Goal: Information Seeking & Learning: Learn about a topic

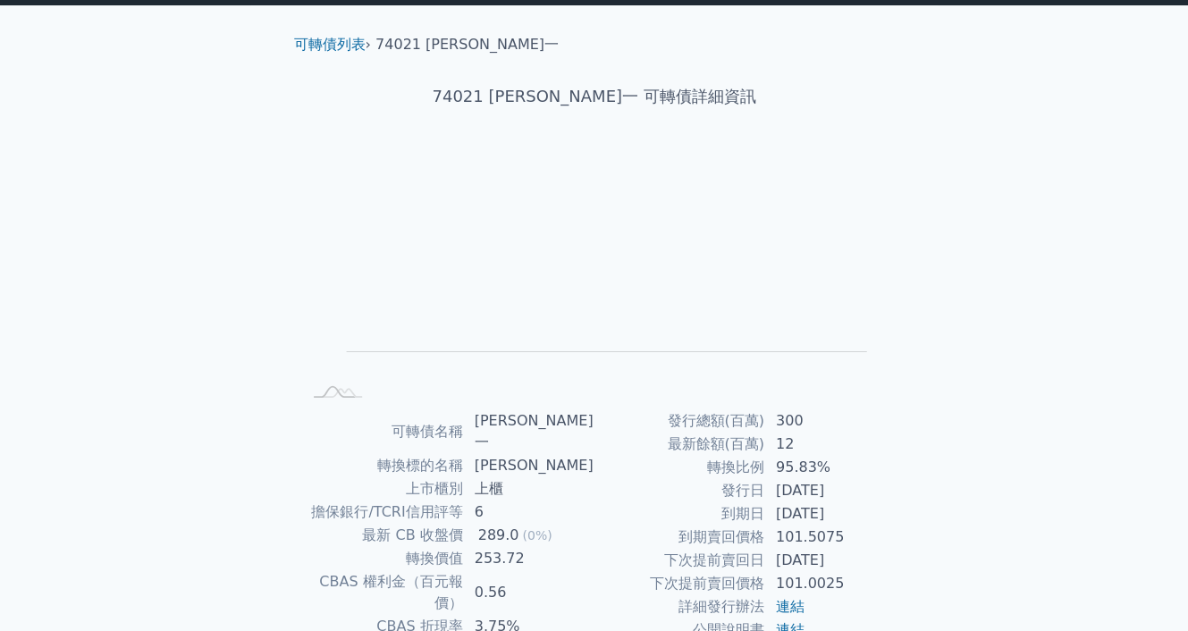
scroll to position [89, 0]
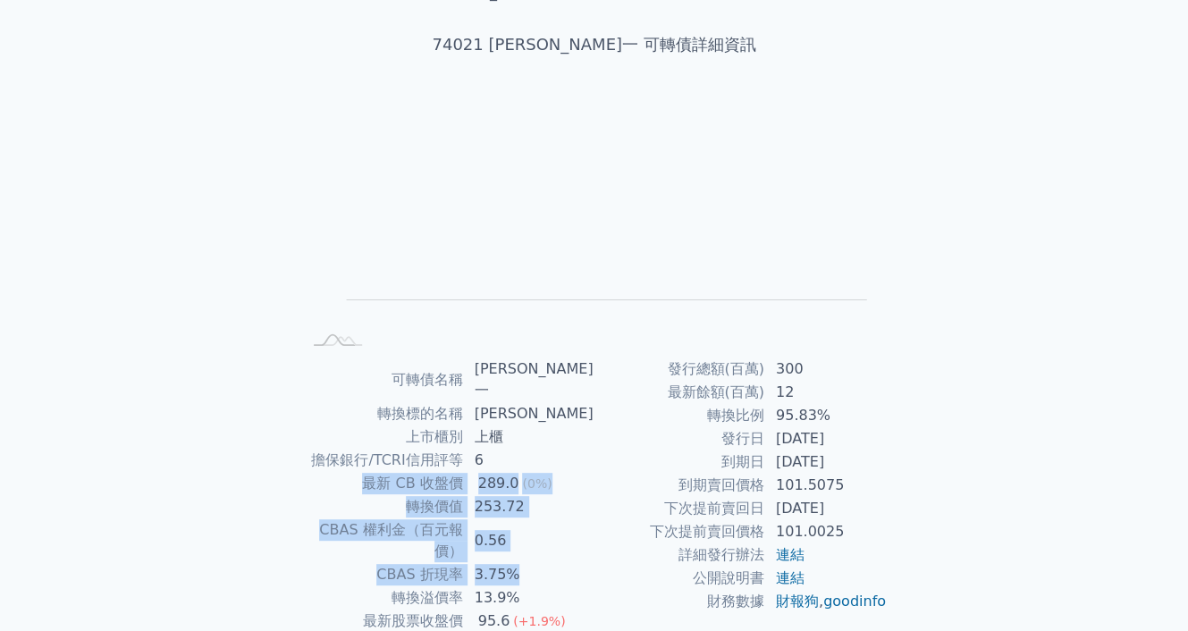
drag, startPoint x: 576, startPoint y: 443, endPoint x: 591, endPoint y: 543, distance: 100.4
click at [591, 543] on tbody "可轉債名稱 [PERSON_NAME]一 轉換標的名稱 邑[PERSON_NAME] 上市櫃別 上櫃 擔保銀行/TCRI信用評等 6 最新 CB 收盤價 28…" at bounding box center [447, 530] width 293 height 345
click at [591, 586] on td "13.9%" at bounding box center [529, 597] width 130 height 23
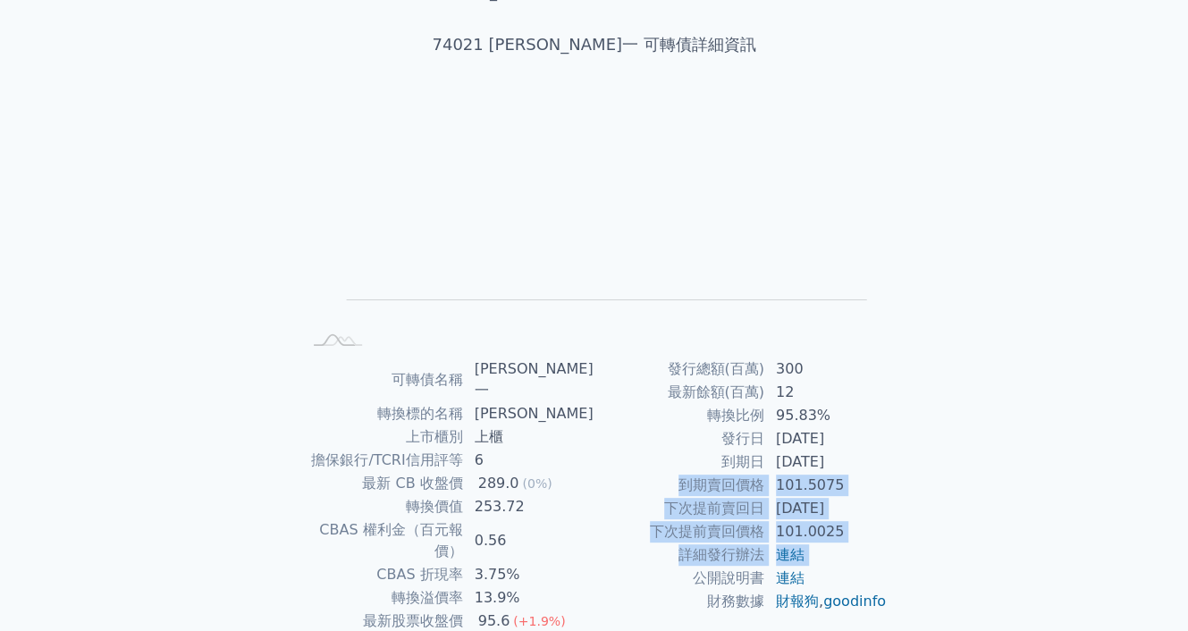
drag, startPoint x: 613, startPoint y: 519, endPoint x: 605, endPoint y: 475, distance: 45.4
click at [605, 475] on tbody "發行總額(百萬) 300 最新餘額(百萬) 12 轉換比例 95.83% 發行日 [DATE] 到期日 [DATE] 到期賣回價格 101.5075 下次提前…" at bounding box center [740, 486] width 293 height 256
click at [605, 475] on td "到期賣回價格" at bounding box center [679, 485] width 171 height 23
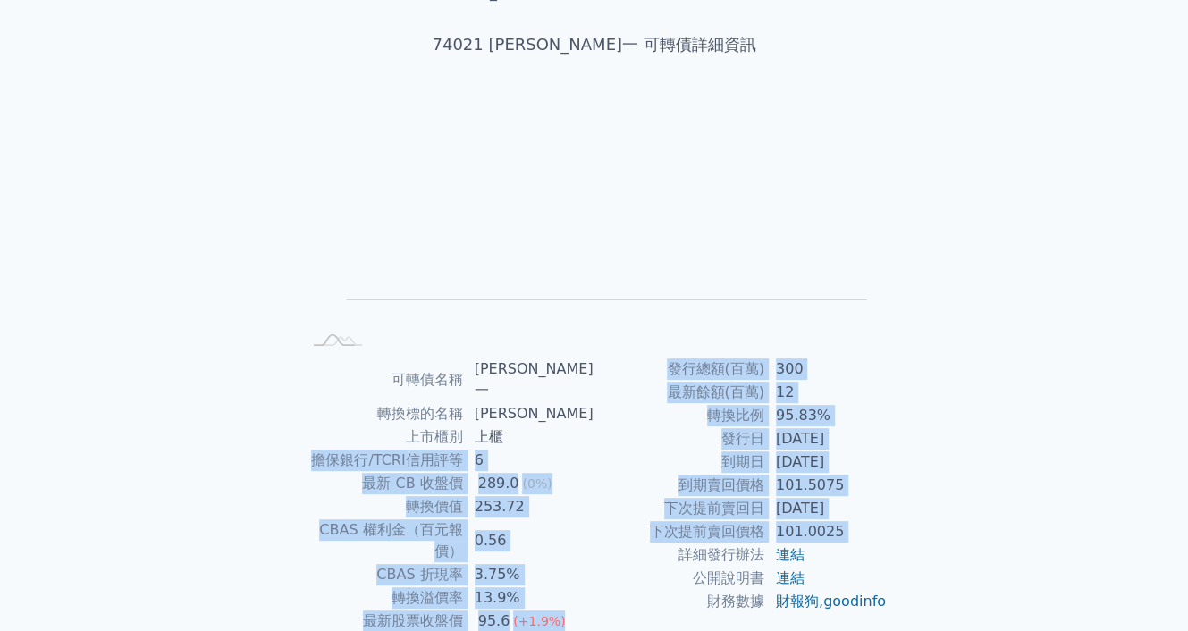
drag, startPoint x: 572, startPoint y: 414, endPoint x: 604, endPoint y: 565, distance: 154.4
click at [604, 565] on div "可轉債名稱 [PERSON_NAME]一 轉換標的名稱 邑[PERSON_NAME] 上市櫃別 上櫃 擔保銀行/TCRI信用評等 6 最新 CB 收盤價 28…" at bounding box center [594, 530] width 629 height 345
click at [604, 565] on td "詳細發行辦法" at bounding box center [679, 554] width 171 height 23
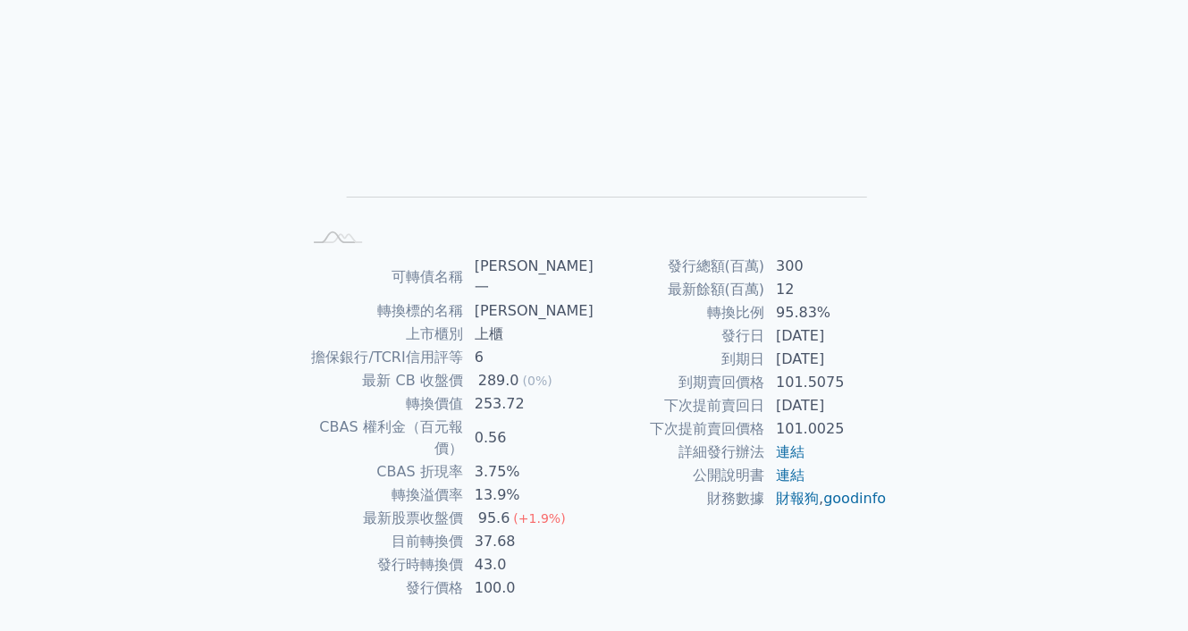
scroll to position [197, 0]
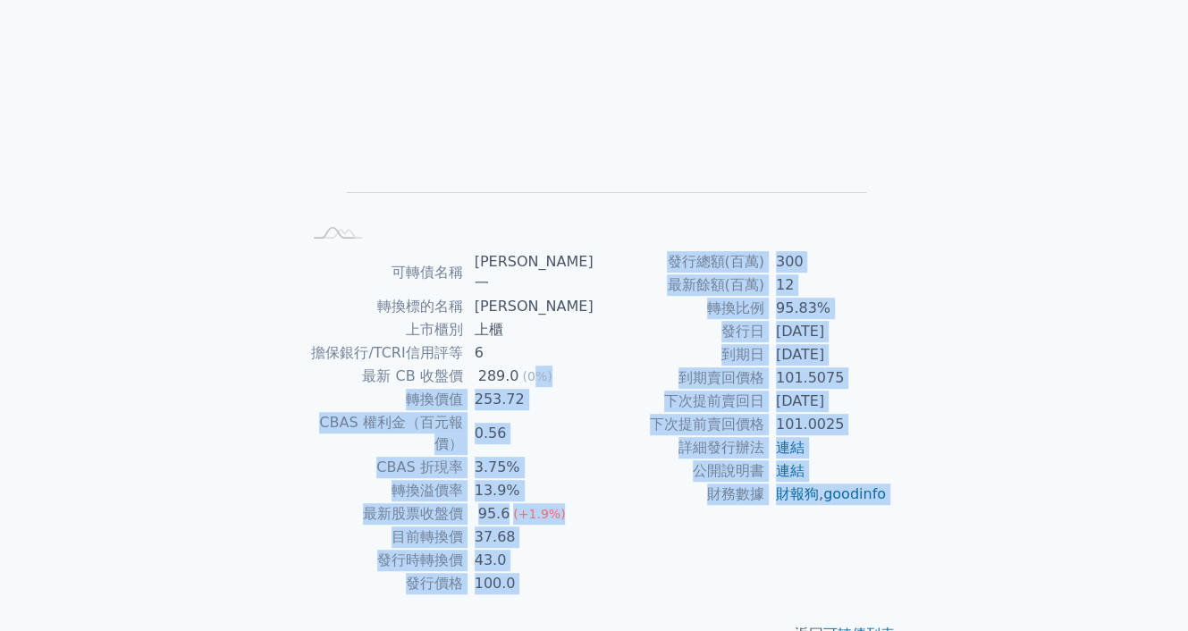
drag, startPoint x: 574, startPoint y: 553, endPoint x: 538, endPoint y: 349, distance: 206.9
click at [538, 349] on div "可轉債列表 › 74021 [PERSON_NAME]一 74021 [PERSON_NAME]一 可轉債詳細資訊 Zoom Out L L Chart cr…" at bounding box center [594, 260] width 629 height 828
click at [538, 369] on span "(0%)" at bounding box center [536, 376] width 29 height 14
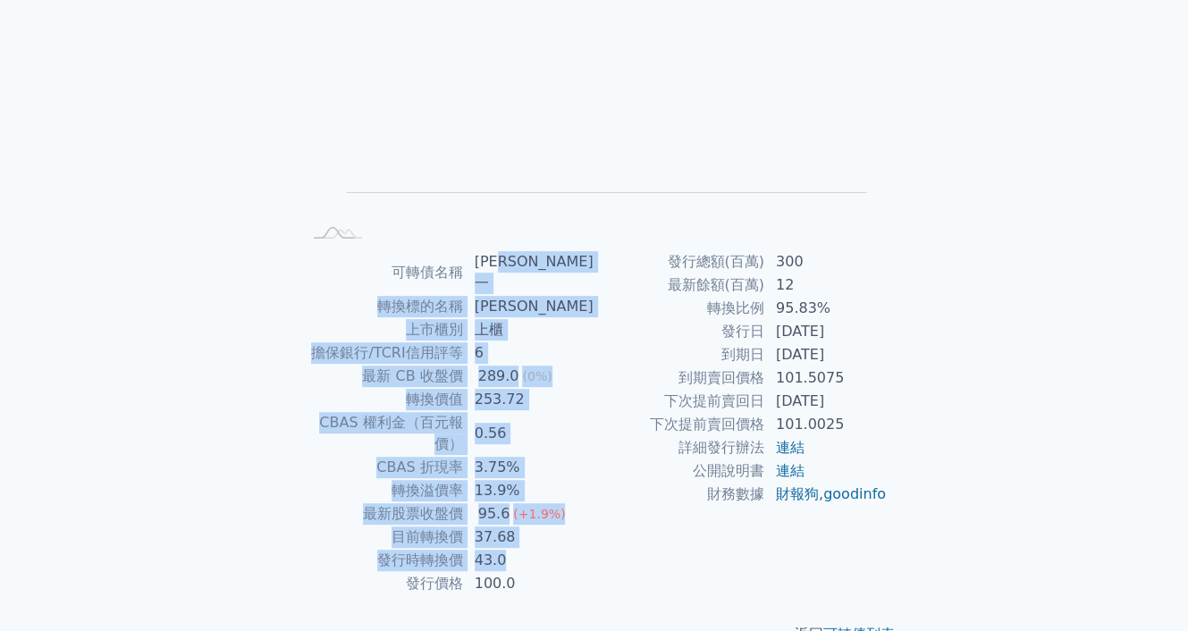
drag, startPoint x: 527, startPoint y: 253, endPoint x: 602, endPoint y: 541, distance: 297.4
click at [602, 538] on div "可轉債名稱 [PERSON_NAME]一 轉換標的名稱 邑[PERSON_NAME] 上市櫃別 上櫃 擔保銀行/TCRI信用評等 6 最新 CB 收盤價 28…" at bounding box center [594, 422] width 629 height 345
click at [606, 549] on div "發行總額(百萬) 300 最新餘額(百萬) 12 轉換比例 95.83% 發行日 [DATE] 到期日 [DATE] 到期賣回價格 101.5075 下次提前…" at bounding box center [740, 422] width 293 height 345
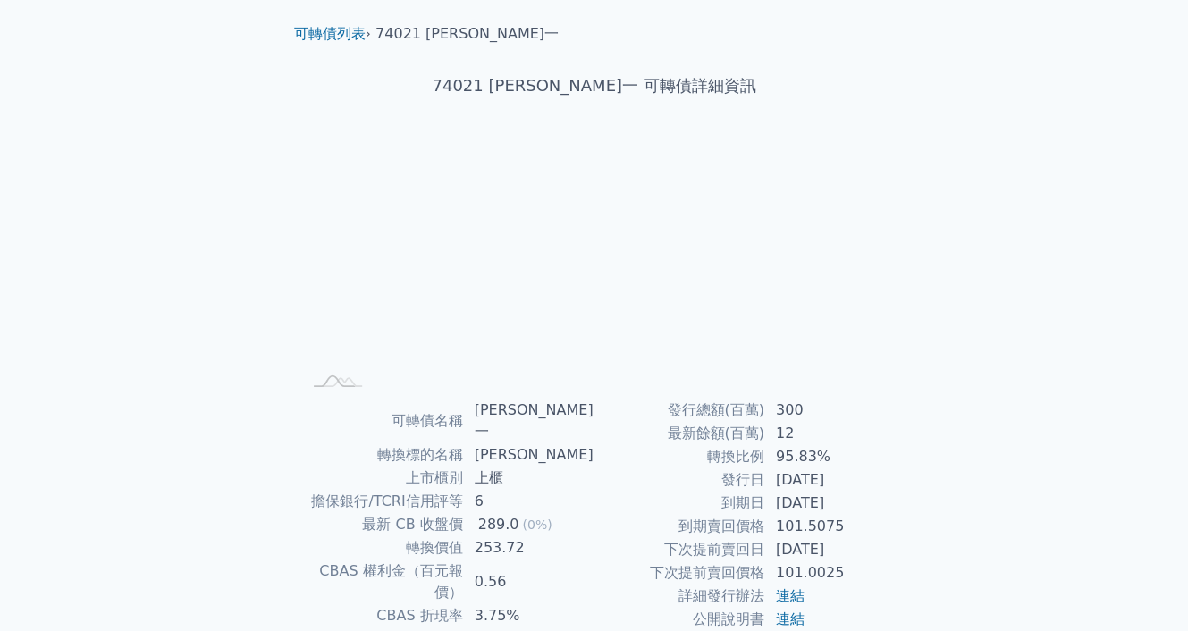
scroll to position [0, 0]
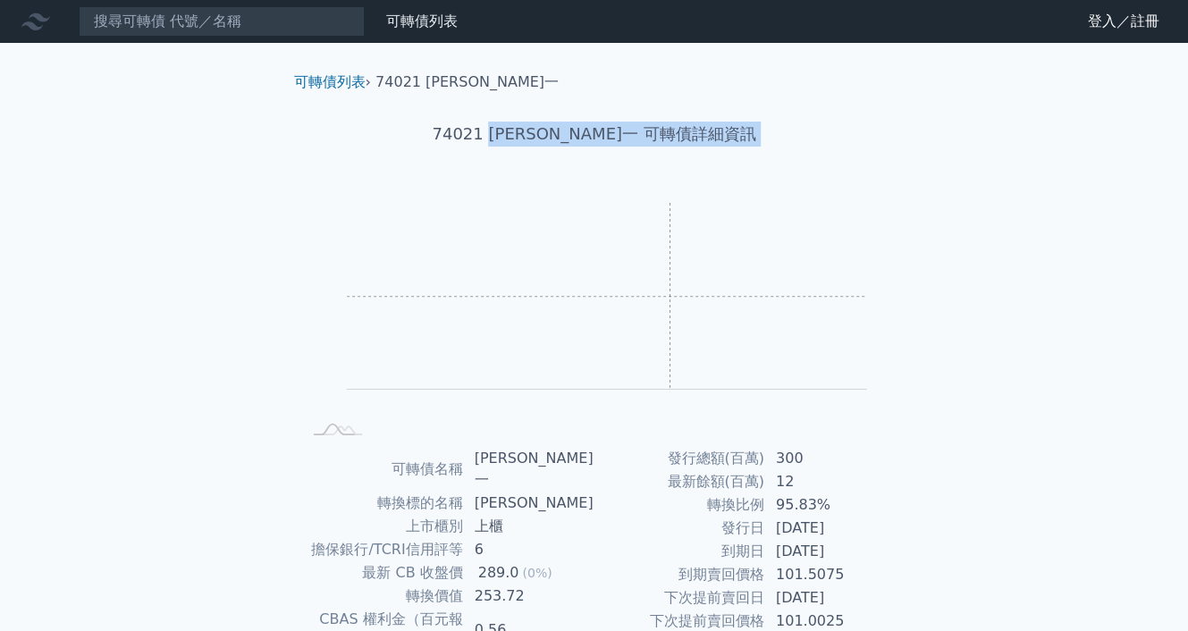
drag, startPoint x: 561, startPoint y: 223, endPoint x: 714, endPoint y: 311, distance: 176.6
click at [714, 311] on div "可轉債列表 › 74021 [PERSON_NAME]一 74021 [PERSON_NAME]一 可轉債詳細資訊 Zoom Out L L Chart cr…" at bounding box center [594, 457] width 629 height 828
drag, startPoint x: 339, startPoint y: 171, endPoint x: 710, endPoint y: 339, distance: 407.2
click at [710, 339] on div "可轉債列表 › 74021 [PERSON_NAME]一 74021 [PERSON_NAME]一 可轉債詳細資訊 Zoom Out L L Chart cr…" at bounding box center [594, 457] width 629 height 828
click at [710, 339] on rect "Chart" at bounding box center [607, 296] width 520 height 187
